Goal: Task Accomplishment & Management: Complete application form

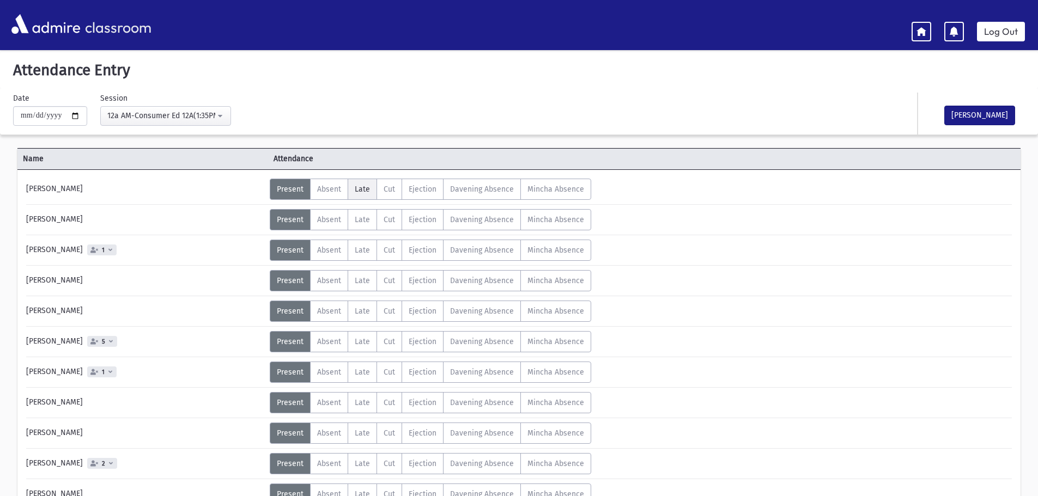
click at [369, 194] on label "Late L" at bounding box center [362, 189] width 29 height 21
click at [289, 190] on span "Present" at bounding box center [290, 189] width 27 height 9
click at [315, 346] on label "Absent A" at bounding box center [329, 341] width 38 height 21
click at [328, 405] on span "Absent" at bounding box center [329, 402] width 24 height 9
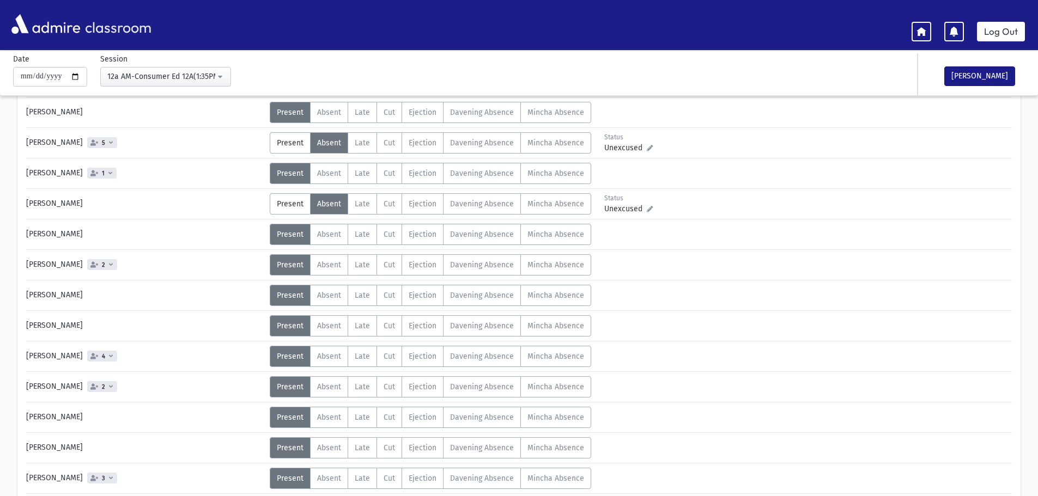
scroll to position [218, 0]
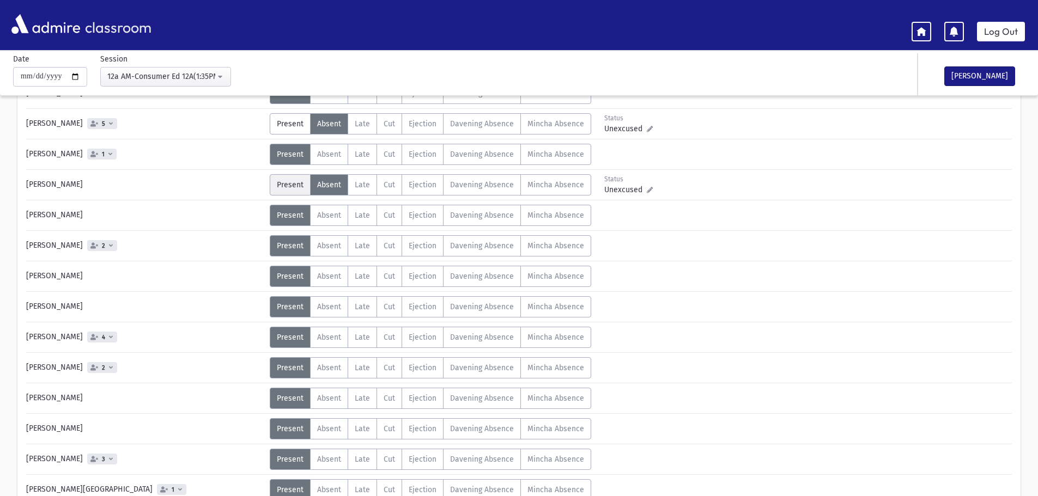
click at [293, 186] on span "Present" at bounding box center [290, 184] width 27 height 9
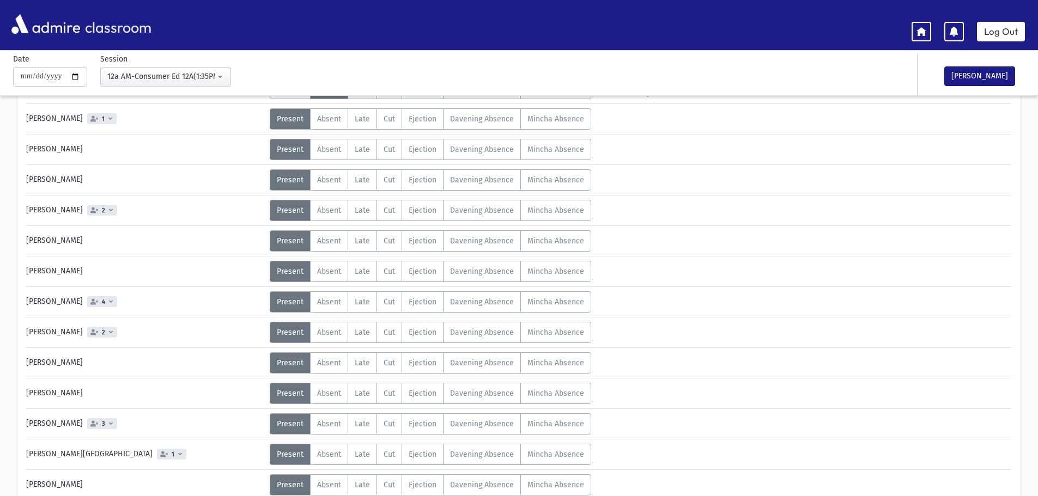
scroll to position [272, 0]
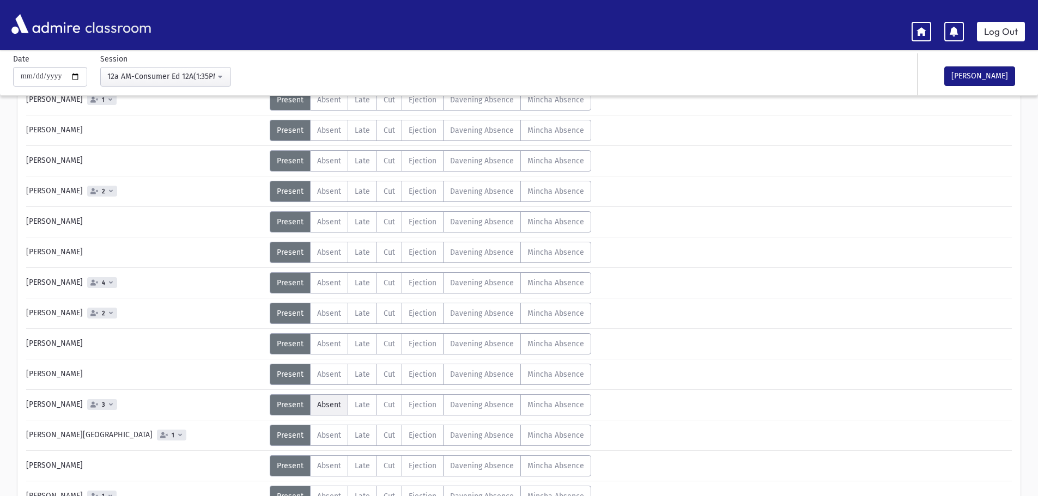
click at [319, 402] on span "Absent" at bounding box center [329, 405] width 24 height 9
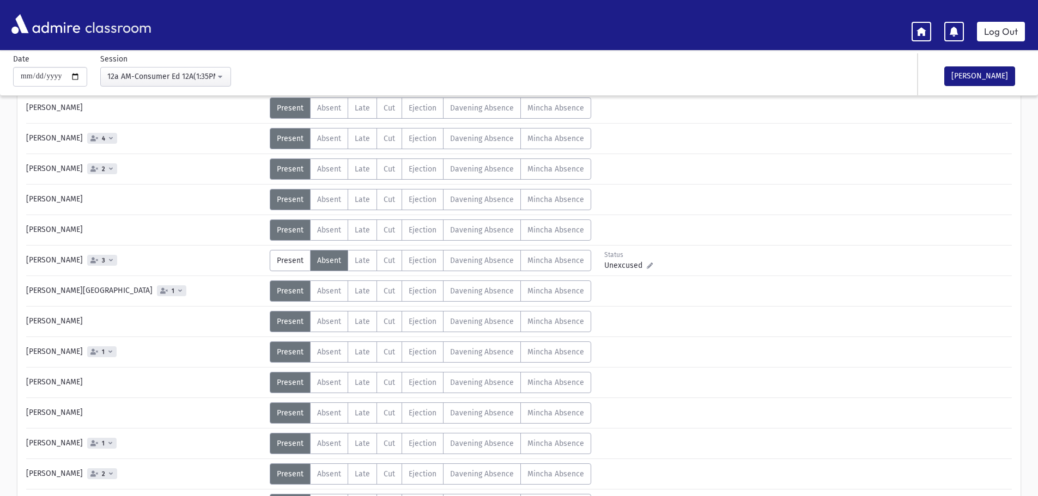
scroll to position [436, 0]
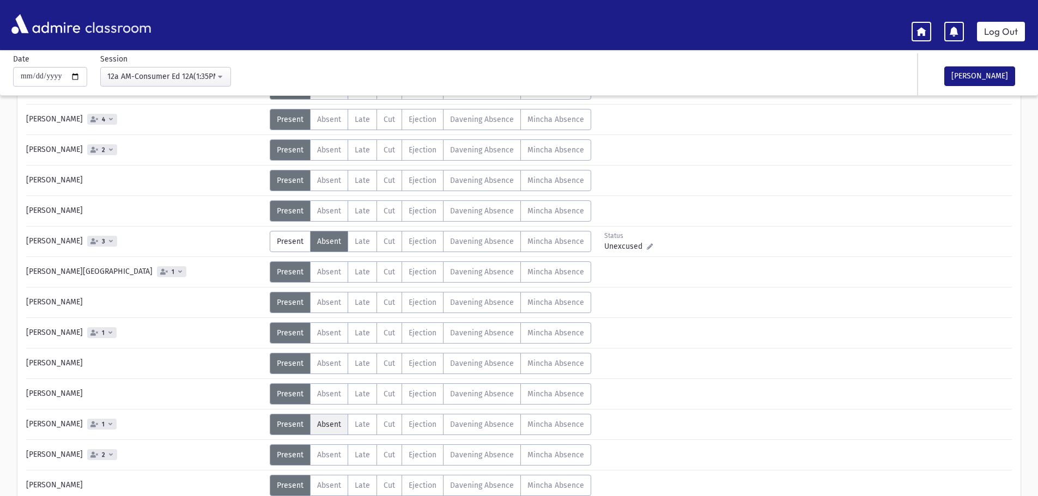
click at [327, 425] on span "Absent" at bounding box center [329, 424] width 24 height 9
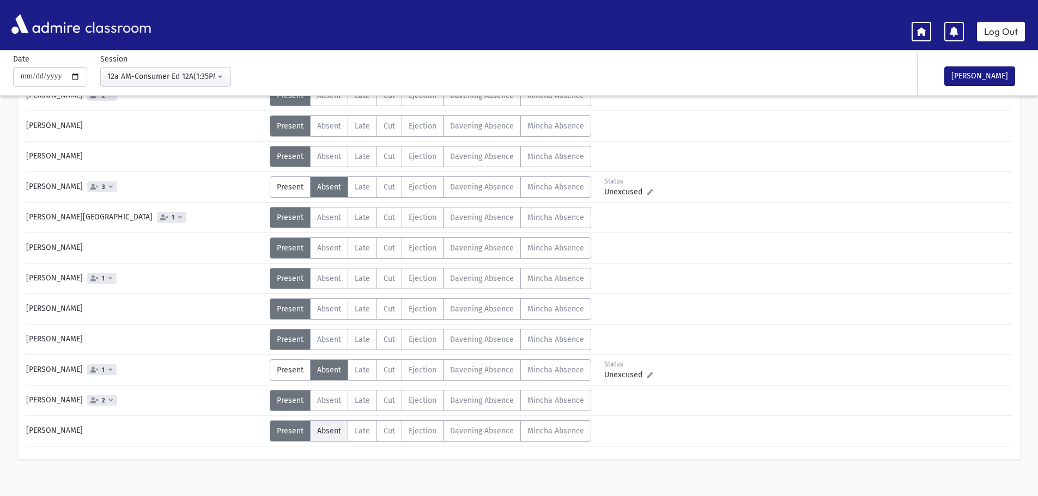
click at [337, 437] on label "Absent A" at bounding box center [329, 431] width 38 height 21
click at [994, 73] on button "[PERSON_NAME]" at bounding box center [979, 76] width 71 height 20
